Goal: Task Accomplishment & Management: Complete application form

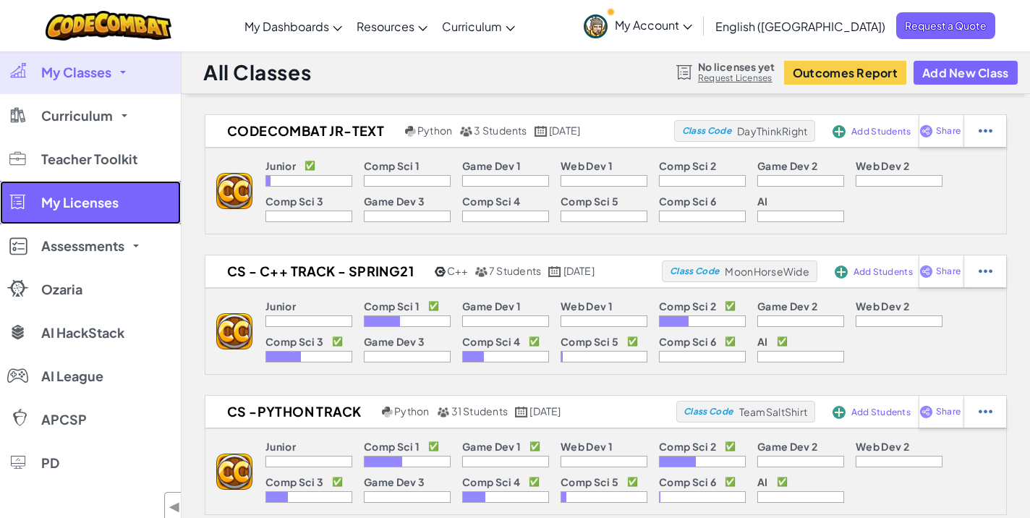
click at [107, 212] on link "My Licenses" at bounding box center [90, 202] width 181 height 43
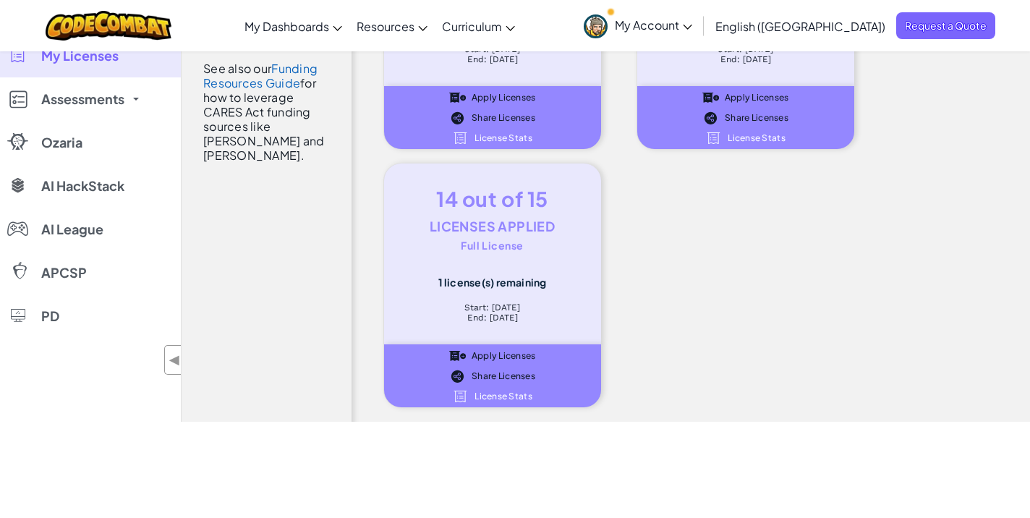
scroll to position [523, 0]
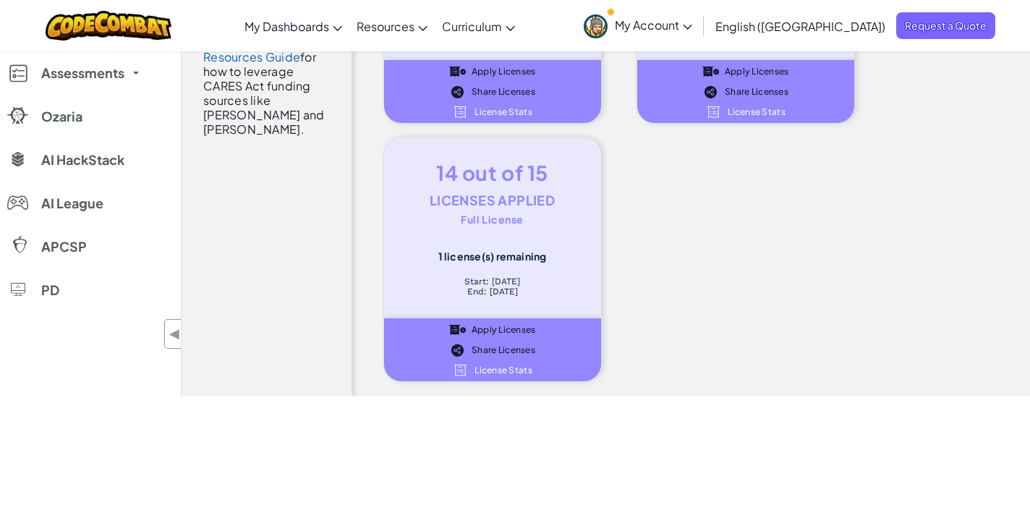
click at [497, 369] on span "License Stats" at bounding box center [503, 370] width 58 height 9
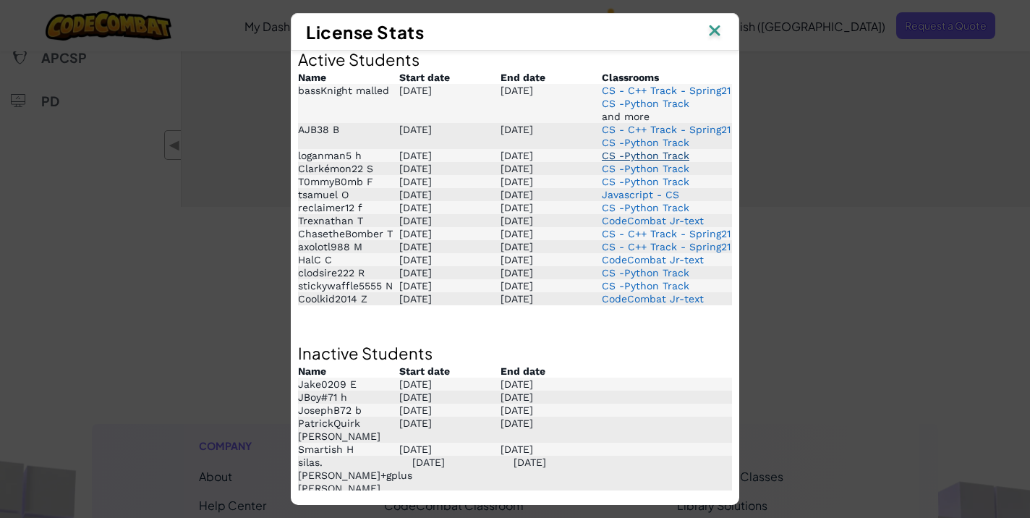
scroll to position [739, 0]
click at [711, 30] on img at bounding box center [714, 32] width 19 height 22
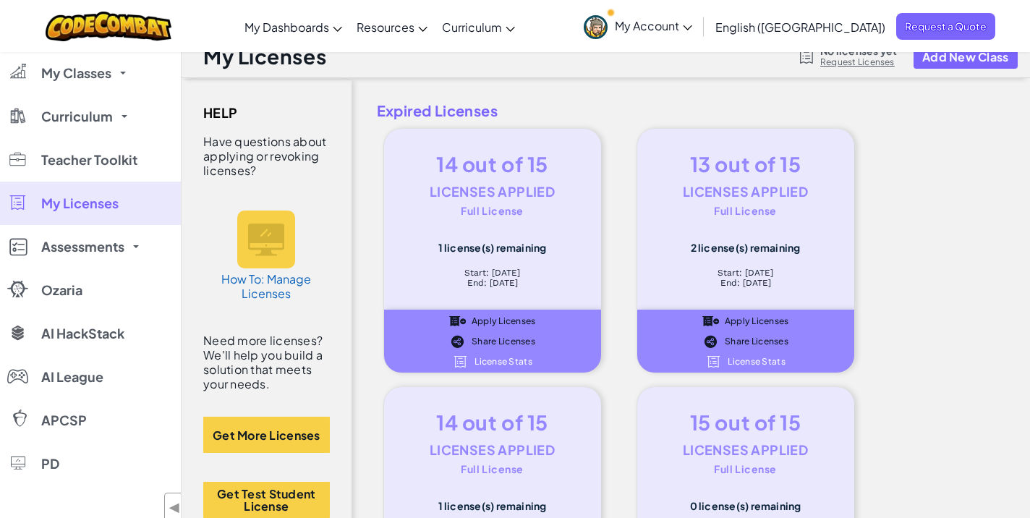
scroll to position [28, 0]
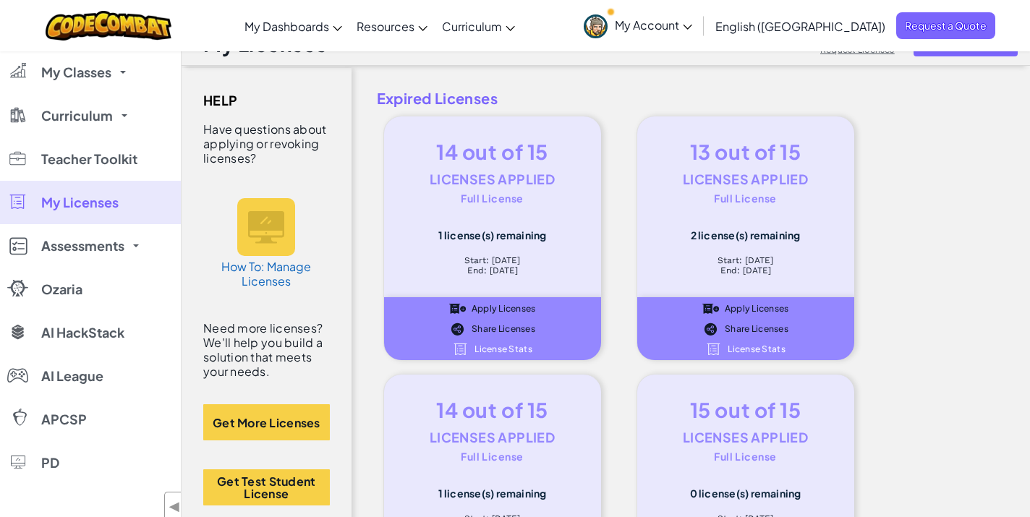
click at [933, 159] on div "Expired Licenses 14 out of 15 Licenses Applied Full License 1 license(s) remain…" at bounding box center [690, 485] width 649 height 796
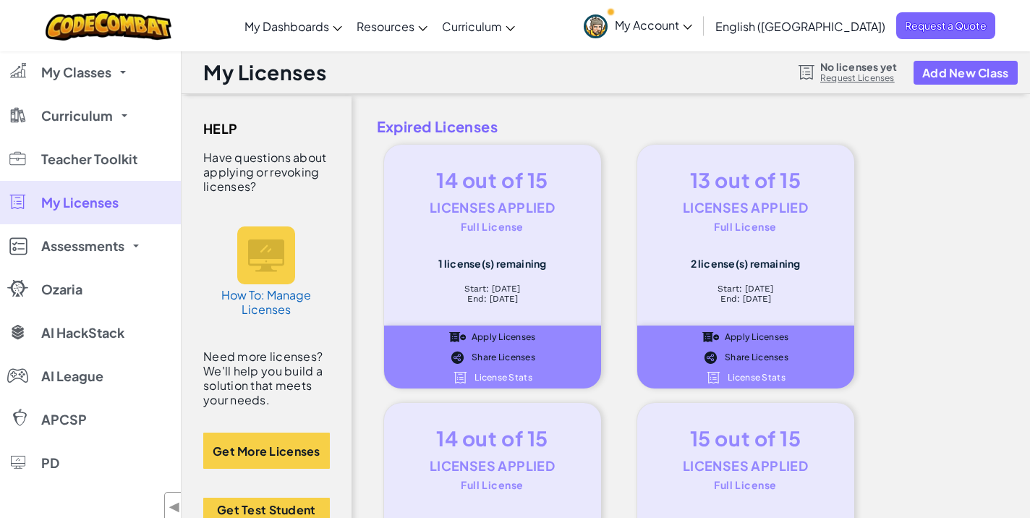
scroll to position [1, 0]
click at [857, 77] on link "Request Licenses" at bounding box center [858, 78] width 77 height 12
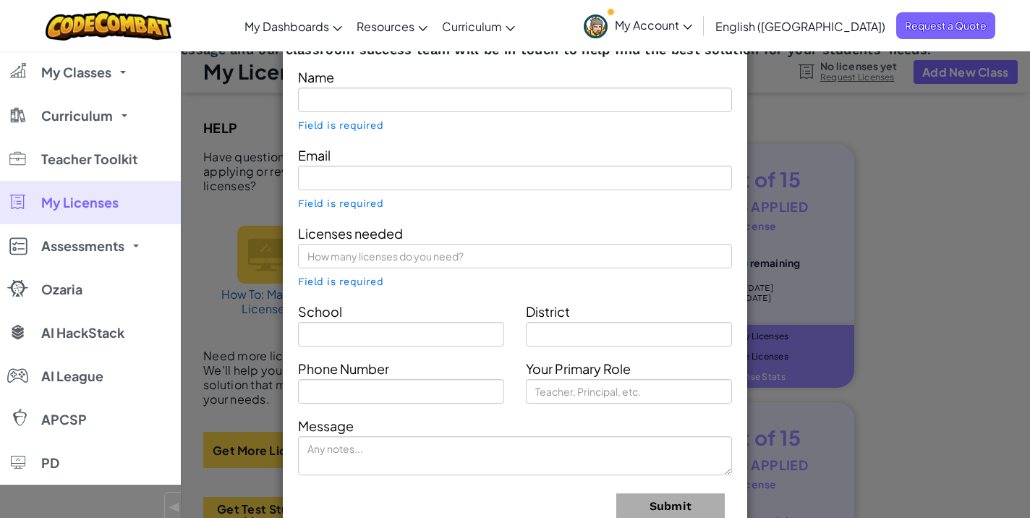
type input "Sharon Button"
type input "[PERSON_NAME][EMAIL_ADDRESS][DOMAIN_NAME]"
type input "The Study Bar"
type input "homeschool"
type input "Advisor"
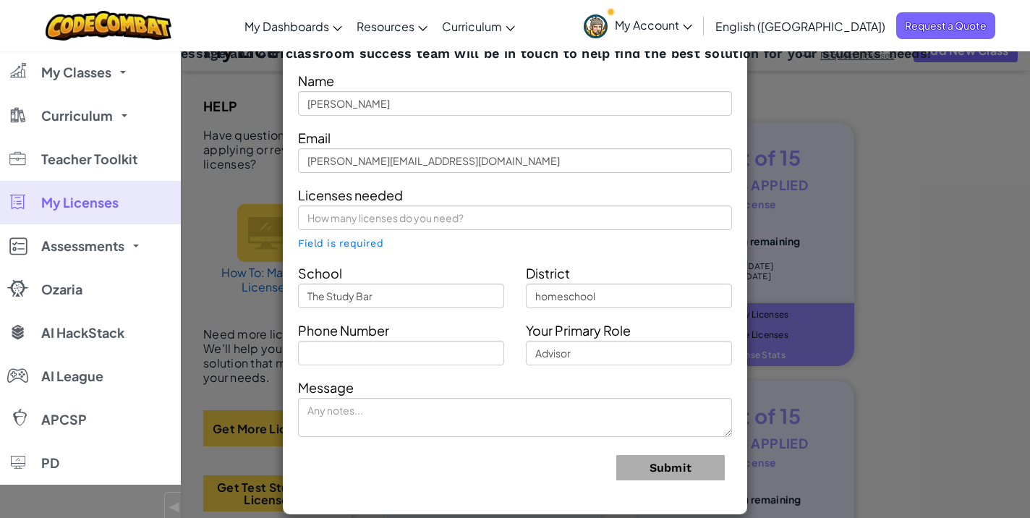
scroll to position [0, 0]
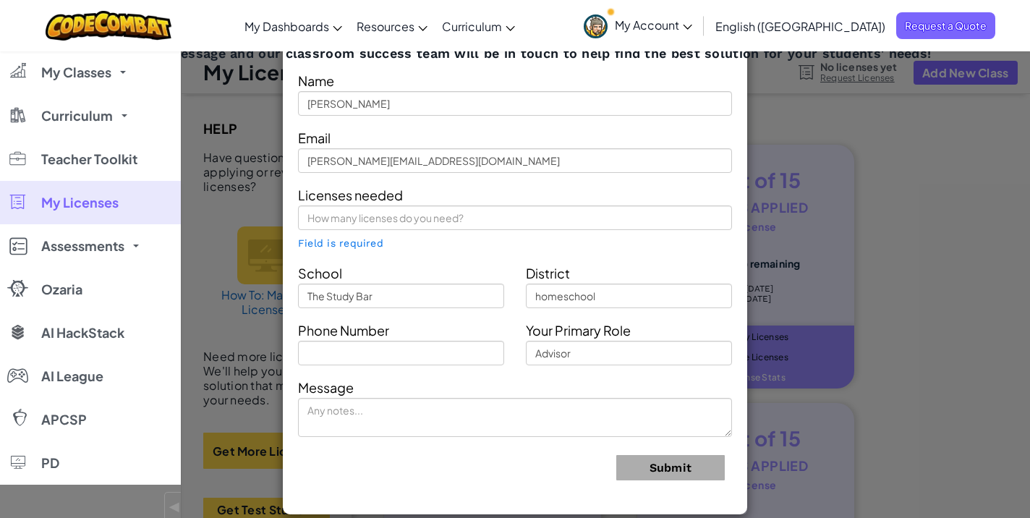
click at [905, 121] on div "Contact Our Classroom Team Send us a message and our classroom success team wil…" at bounding box center [515, 259] width 1030 height 518
